Goal: Information Seeking & Learning: Learn about a topic

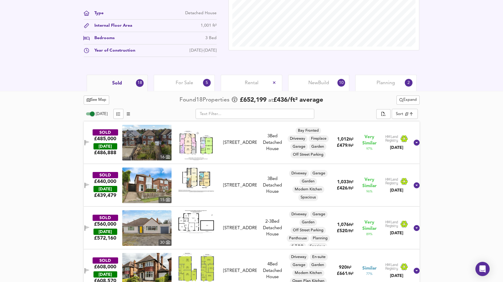
scroll to position [219, 0]
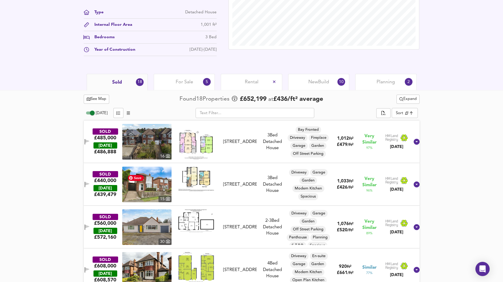
click at [161, 189] on img at bounding box center [146, 185] width 49 height 36
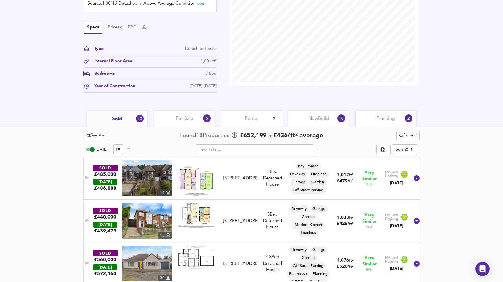
scroll to position [182, 0]
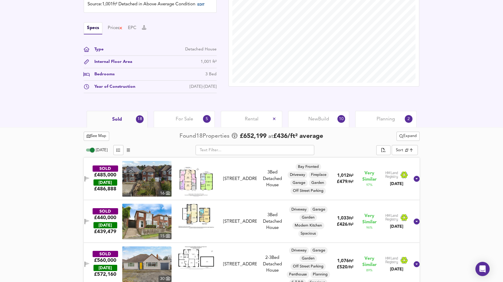
click at [171, 120] on div "For Sale 5" at bounding box center [184, 119] width 61 height 16
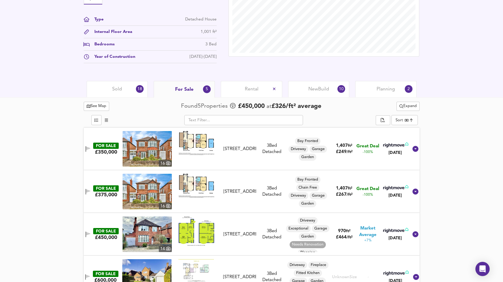
scroll to position [212, 0]
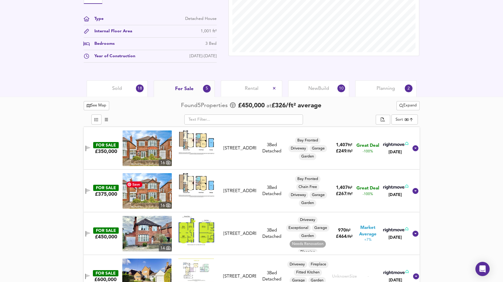
click at [143, 196] on img at bounding box center [147, 191] width 49 height 36
click at [106, 155] on div "£350,000" at bounding box center [106, 151] width 22 height 7
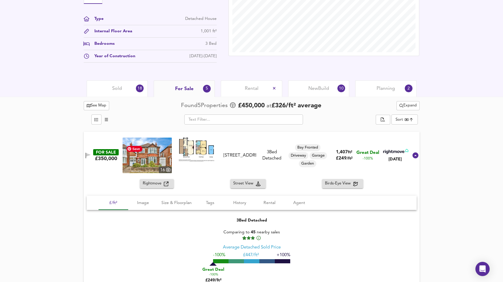
click at [142, 166] on img at bounding box center [147, 156] width 49 height 36
click at [372, 94] on div "Planning 2" at bounding box center [385, 88] width 61 height 16
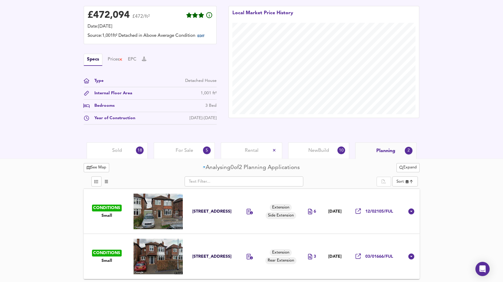
scroll to position [156, 0]
click at [381, 209] on span "12/02105/FUL" at bounding box center [379, 212] width 28 height 6
